Goal: Information Seeking & Learning: Learn about a topic

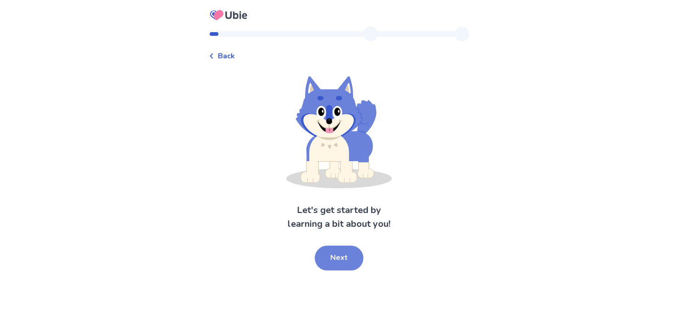
click at [339, 268] on button "Next" at bounding box center [338, 257] width 49 height 25
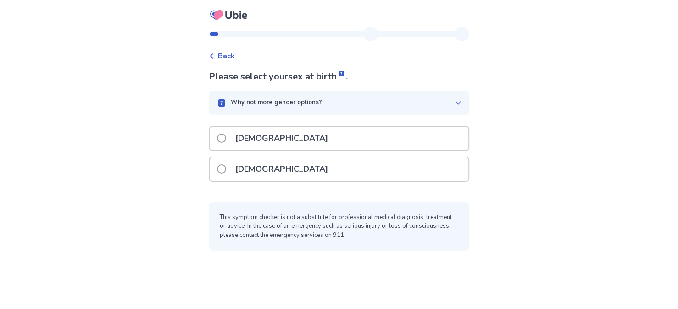
click at [221, 136] on div "[DEMOGRAPHIC_DATA]" at bounding box center [339, 138] width 259 height 23
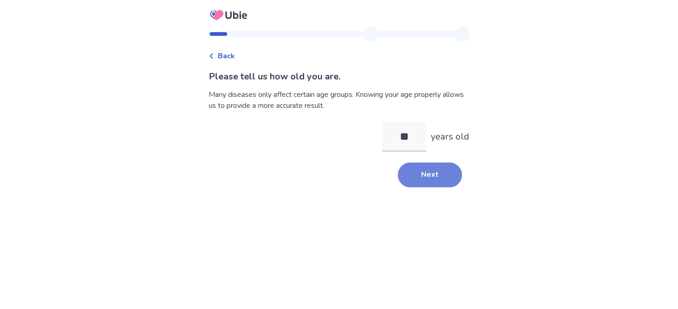
type input "**"
click at [437, 165] on button "Next" at bounding box center [429, 174] width 64 height 25
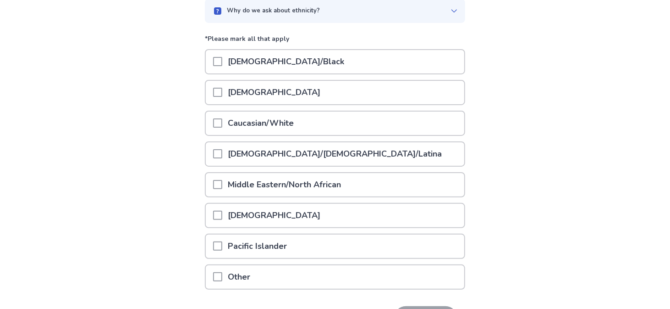
drag, startPoint x: 222, startPoint y: 125, endPoint x: 226, endPoint y: 129, distance: 6.2
click at [222, 125] on span at bounding box center [217, 122] width 9 height 9
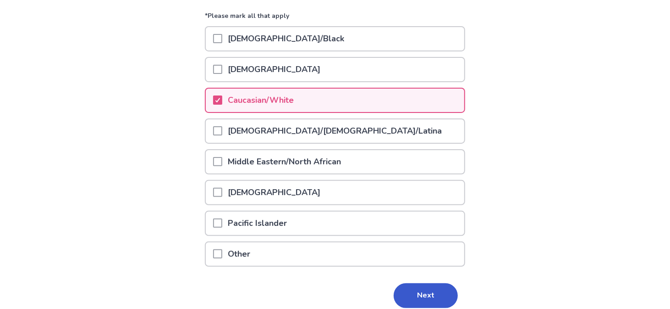
scroll to position [150, 0]
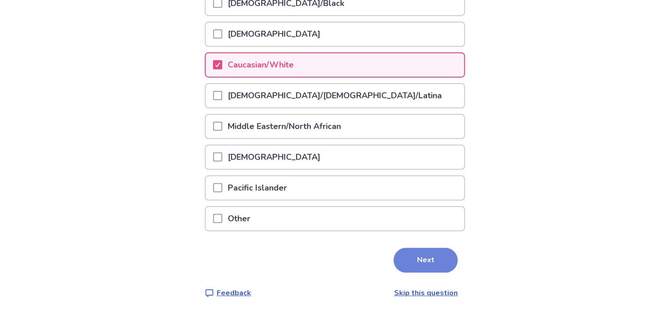
click at [414, 265] on button "Next" at bounding box center [426, 260] width 64 height 25
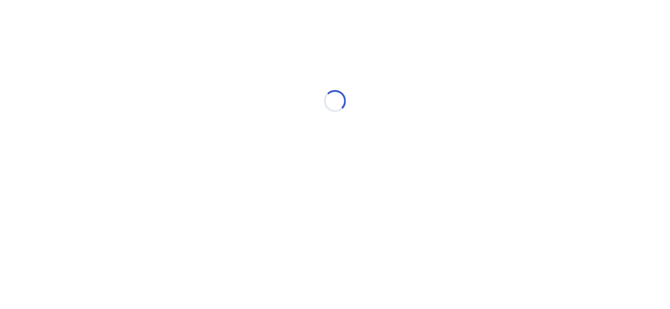
scroll to position [0, 0]
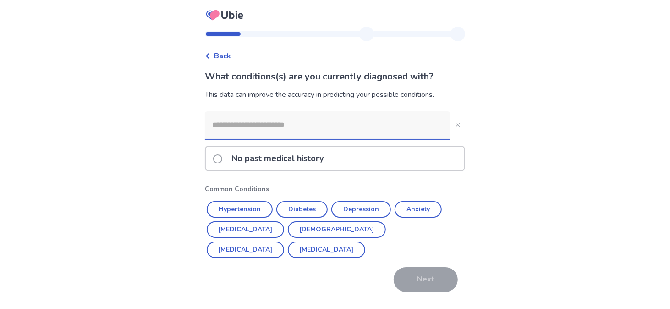
click at [220, 158] on span at bounding box center [217, 158] width 9 height 9
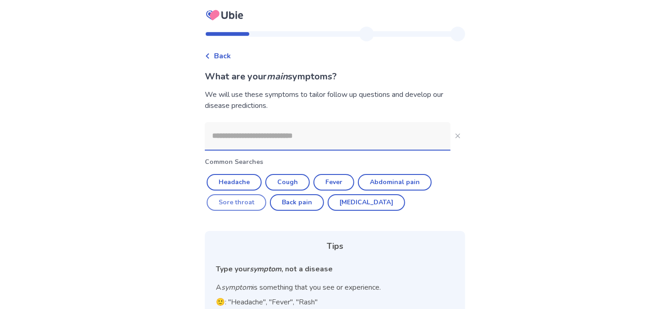
click at [230, 204] on button "Sore throat" at bounding box center [237, 202] width 60 height 17
type input "**********"
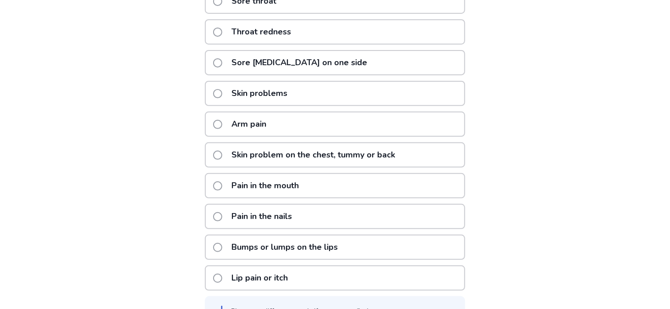
scroll to position [46, 0]
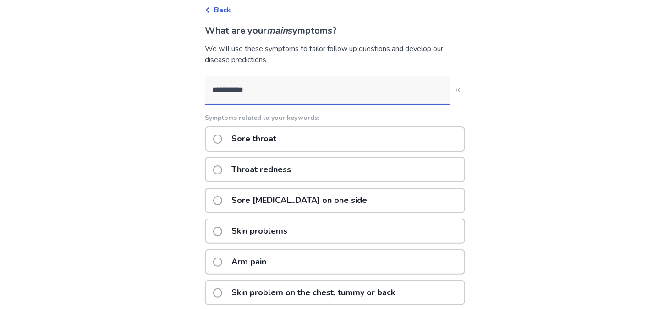
click at [222, 139] on span at bounding box center [217, 138] width 9 height 9
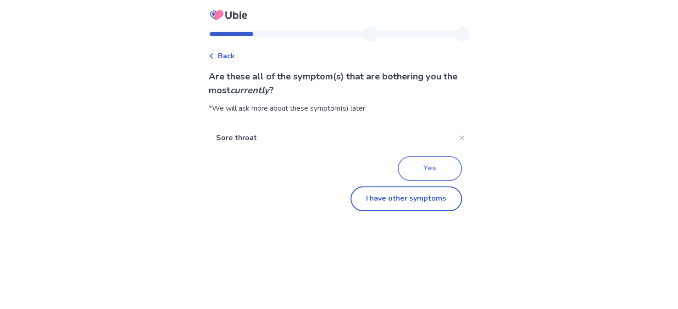
click at [437, 166] on button "Yes" at bounding box center [429, 168] width 64 height 25
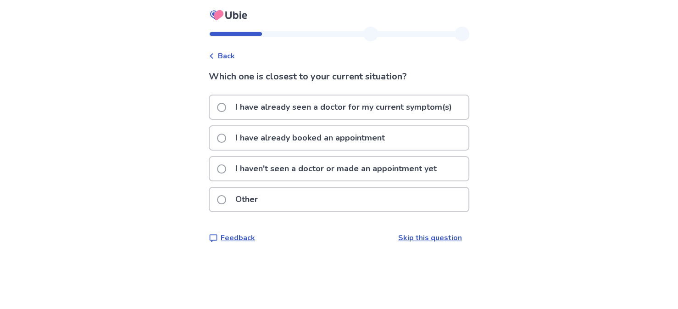
click at [226, 164] on span at bounding box center [221, 168] width 9 height 9
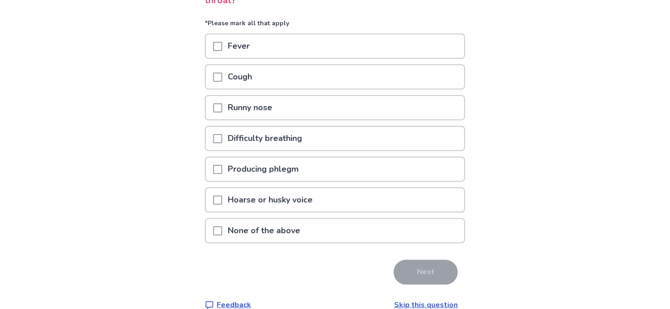
scroll to position [92, 0]
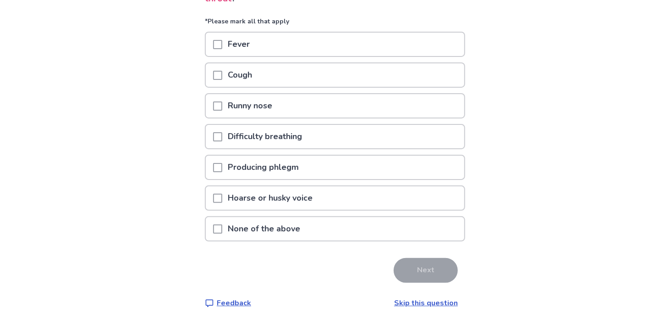
click at [221, 103] on span at bounding box center [217, 105] width 9 height 9
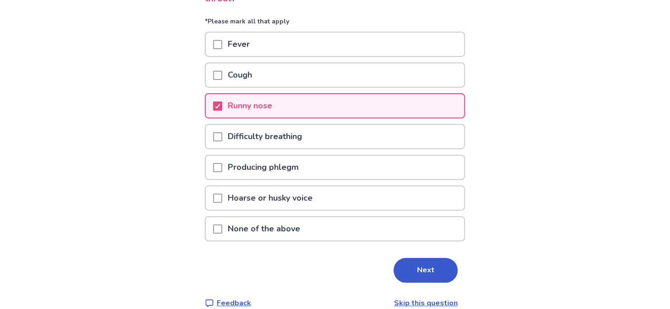
click at [222, 193] on span at bounding box center [217, 197] width 9 height 9
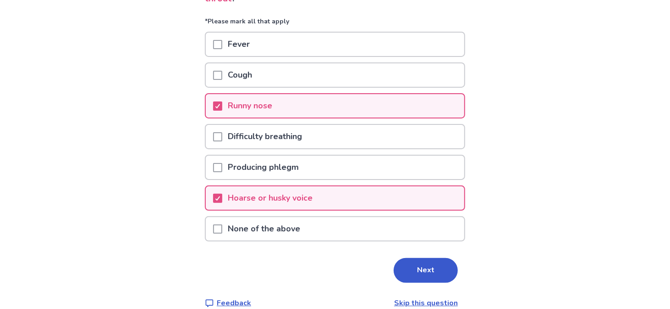
click at [222, 167] on span at bounding box center [217, 167] width 9 height 9
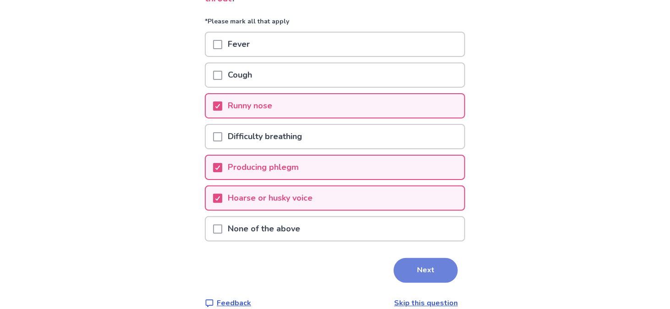
click at [415, 261] on button "Next" at bounding box center [426, 270] width 64 height 25
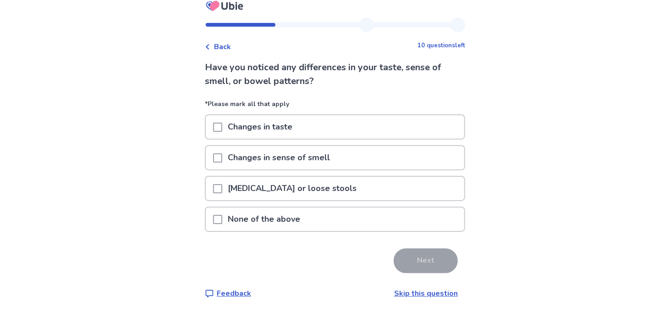
scroll to position [12, 0]
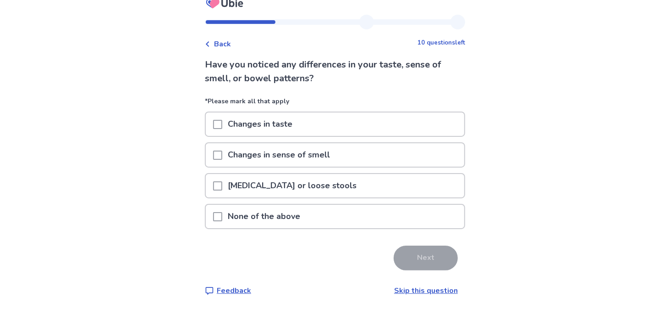
click at [221, 213] on span at bounding box center [217, 216] width 9 height 9
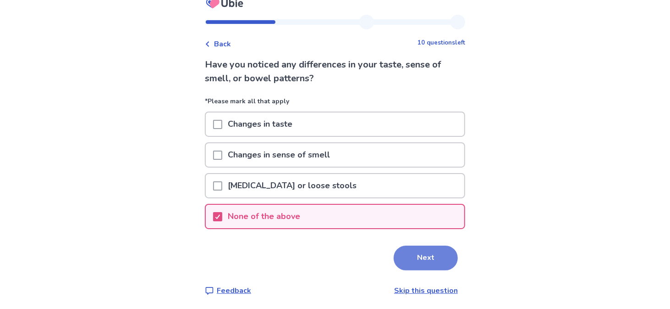
click at [423, 254] on button "Next" at bounding box center [426, 257] width 64 height 25
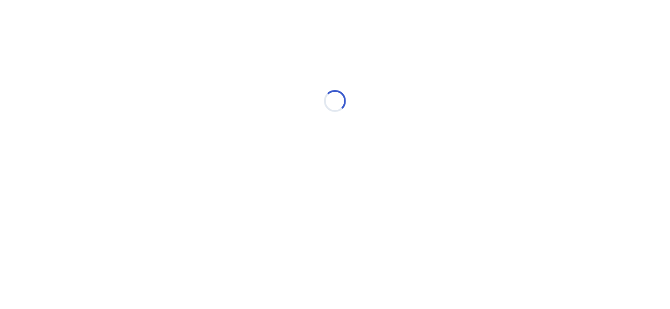
scroll to position [0, 0]
select select "*"
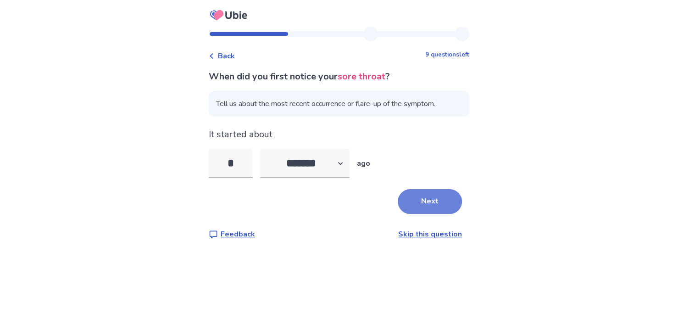
type input "*"
click at [414, 190] on button "Next" at bounding box center [429, 201] width 64 height 25
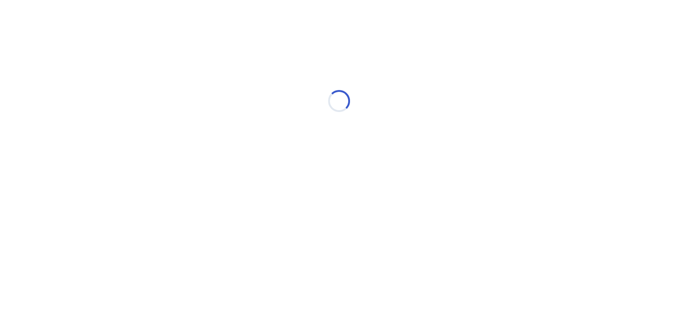
select select "*"
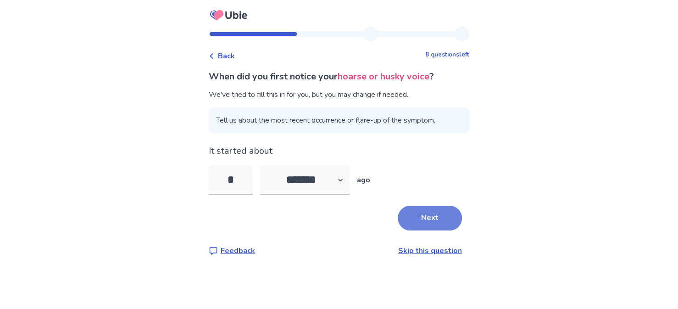
click at [411, 216] on button "Next" at bounding box center [429, 217] width 64 height 25
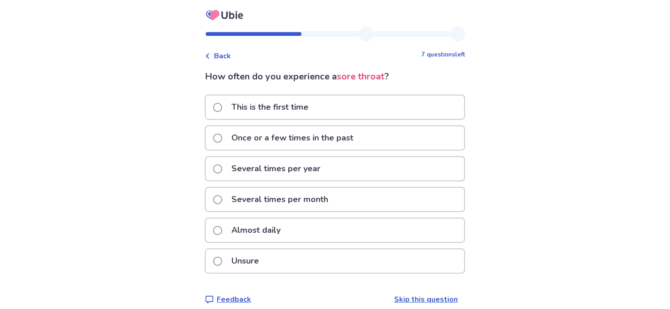
click at [219, 137] on span at bounding box center [217, 137] width 9 height 9
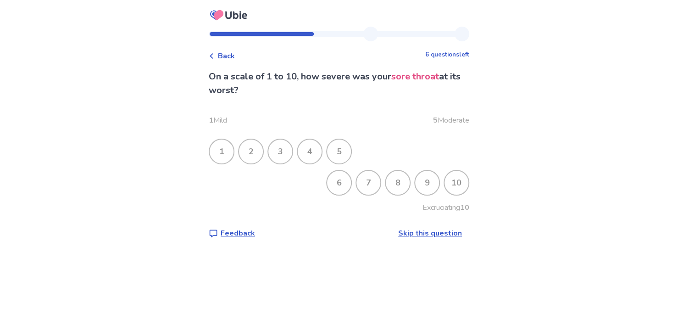
click at [252, 149] on div "2" at bounding box center [251, 151] width 24 height 24
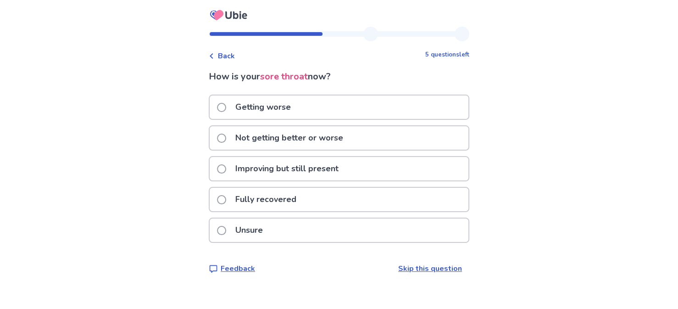
click at [226, 138] on span at bounding box center [221, 137] width 9 height 9
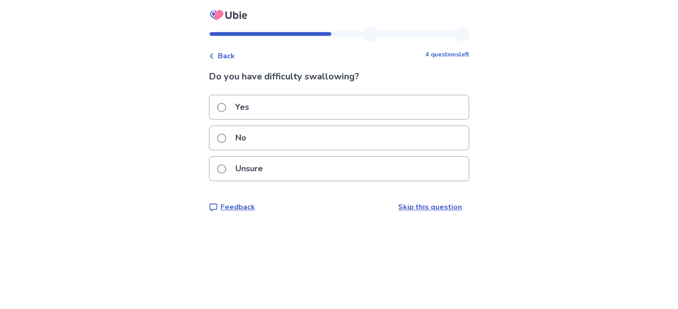
click at [225, 136] on span at bounding box center [221, 137] width 9 height 9
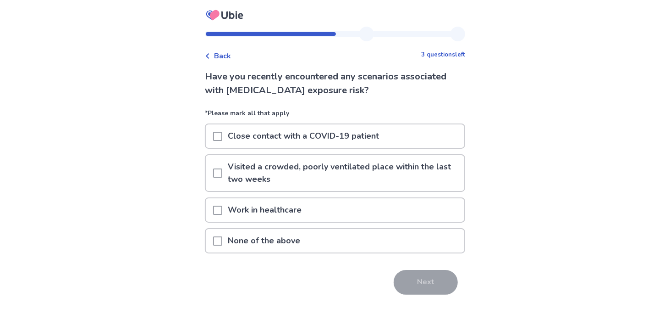
click at [221, 174] on span at bounding box center [217, 172] width 9 height 9
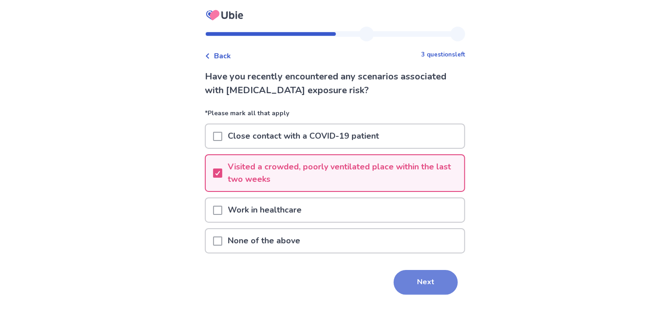
click at [422, 281] on button "Next" at bounding box center [426, 282] width 64 height 25
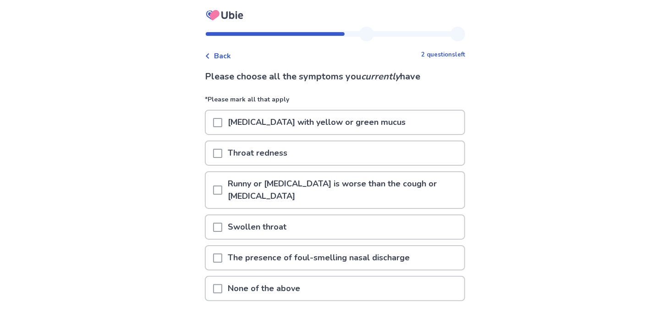
click at [217, 150] on div "Throat redness" at bounding box center [335, 152] width 259 height 23
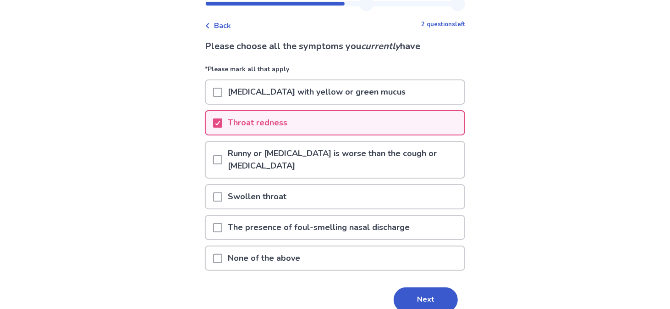
scroll to position [71, 0]
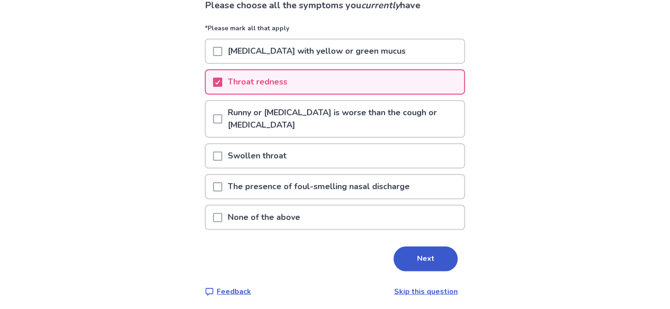
click at [221, 119] on span at bounding box center [217, 118] width 9 height 9
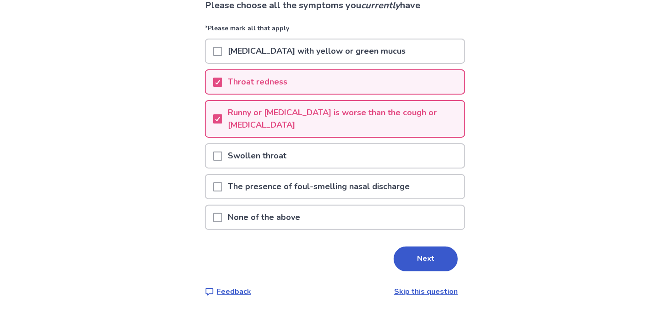
click at [221, 151] on span at bounding box center [217, 155] width 9 height 9
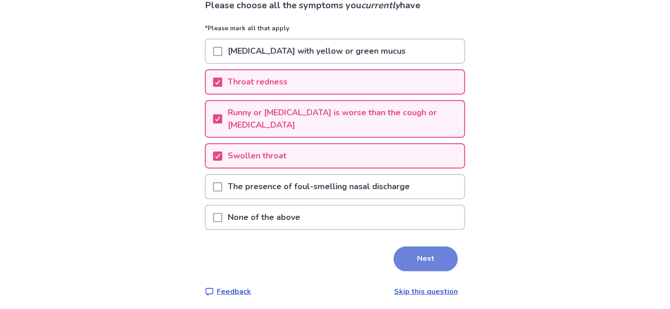
click at [417, 251] on button "Next" at bounding box center [426, 258] width 64 height 25
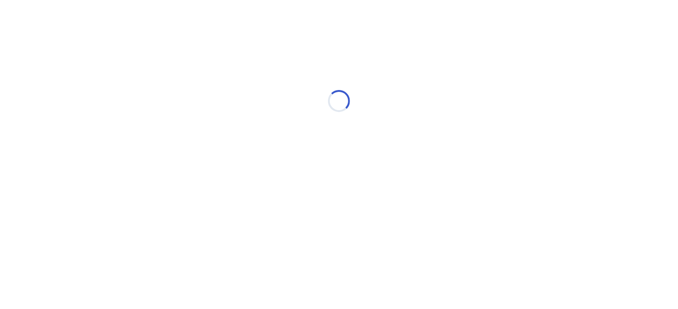
scroll to position [0, 0]
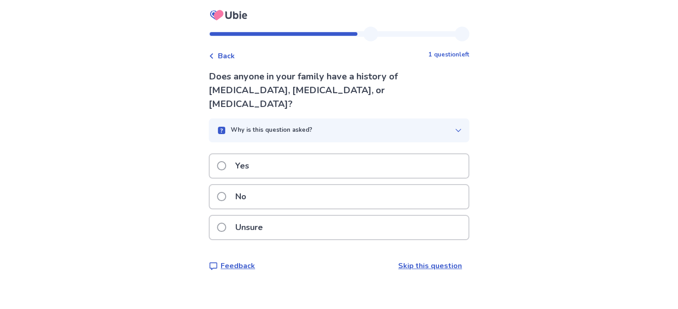
click at [225, 161] on span at bounding box center [221, 165] width 9 height 9
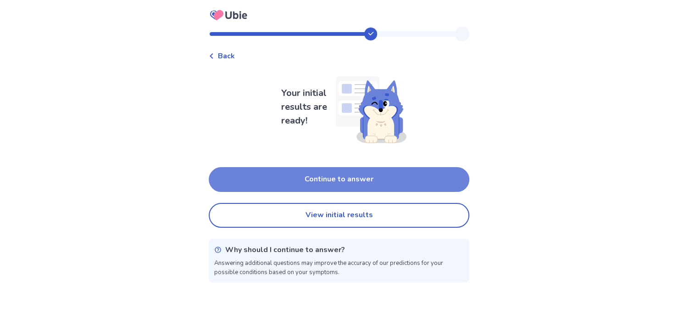
click at [350, 177] on button "Continue to answer" at bounding box center [339, 179] width 260 height 25
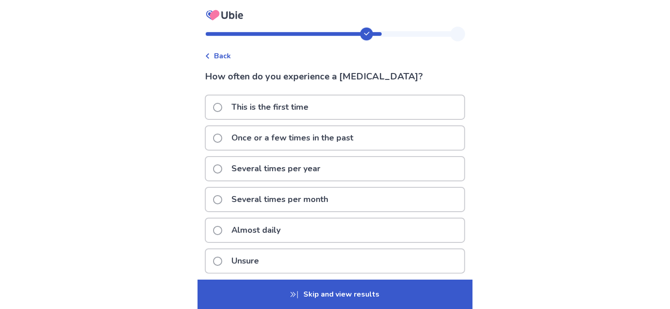
click at [216, 61] on div "Back" at bounding box center [218, 55] width 26 height 11
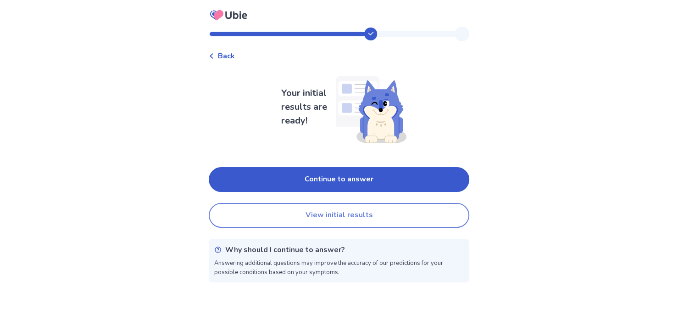
click at [325, 214] on button "View initial results" at bounding box center [339, 215] width 260 height 25
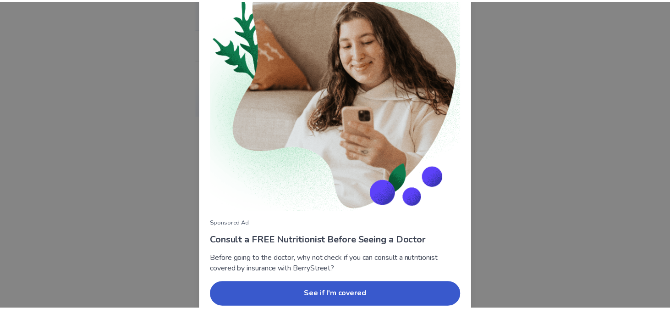
scroll to position [92, 0]
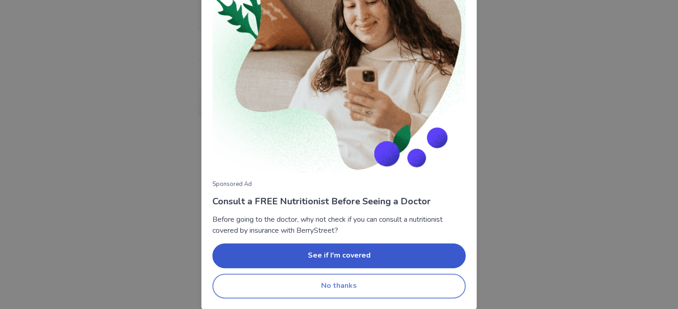
click at [331, 291] on button "No thanks" at bounding box center [338, 285] width 253 height 25
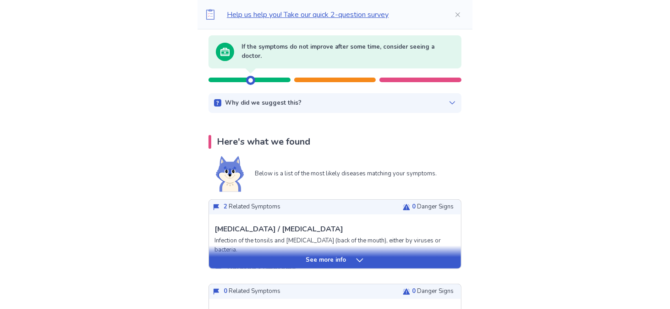
scroll to position [138, 0]
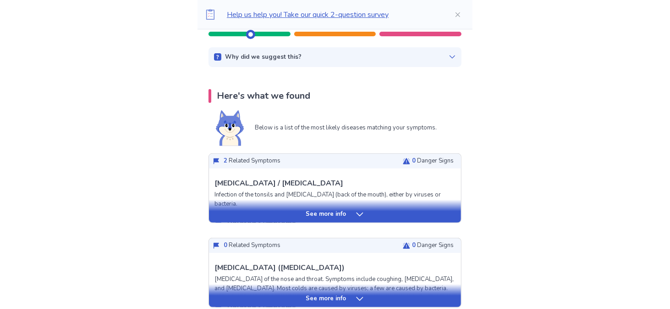
click at [355, 212] on icon at bounding box center [359, 214] width 9 height 9
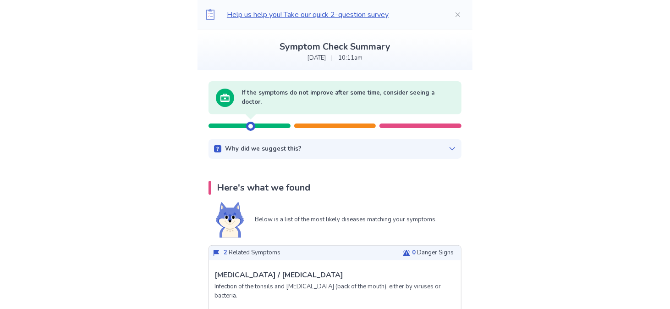
scroll to position [92, 0]
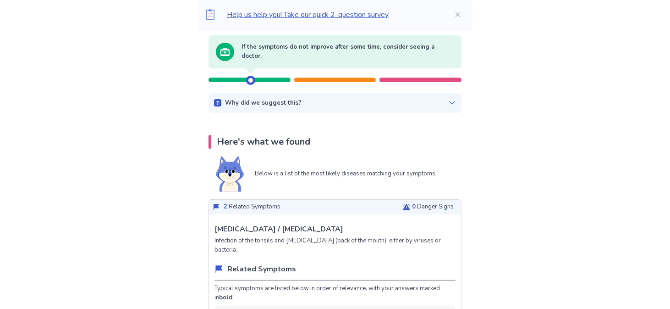
click at [436, 100] on div "Why did we suggest this?" at bounding box center [335, 103] width 242 height 9
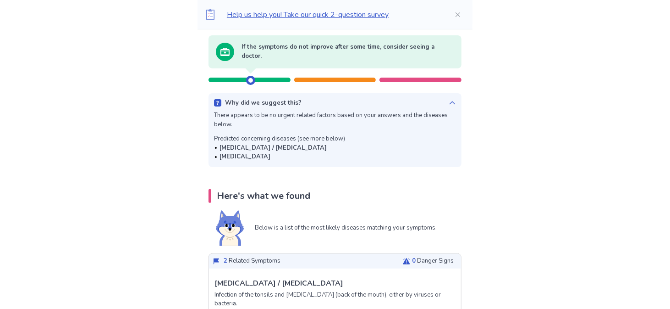
click at [324, 79] on div at bounding box center [335, 79] width 82 height 5
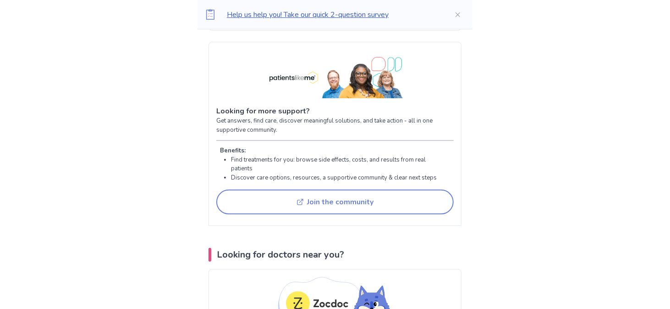
scroll to position [2384, 0]
